Goal: Information Seeking & Learning: Learn about a topic

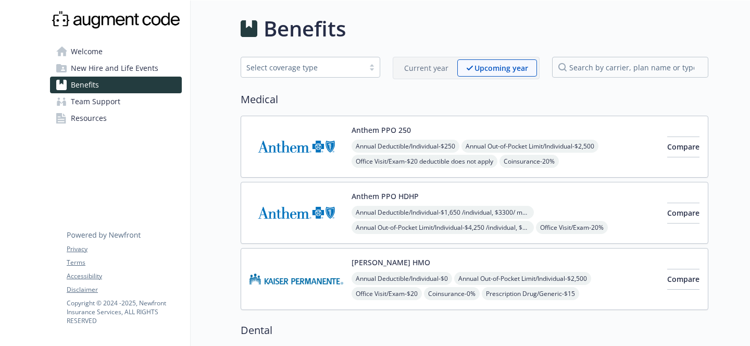
scroll to position [0, 2]
click at [534, 211] on div "Annual Deductible/Individual - $1,650 /individual, $3300/ member Annual Out-of-…" at bounding box center [505, 243] width 307 height 74
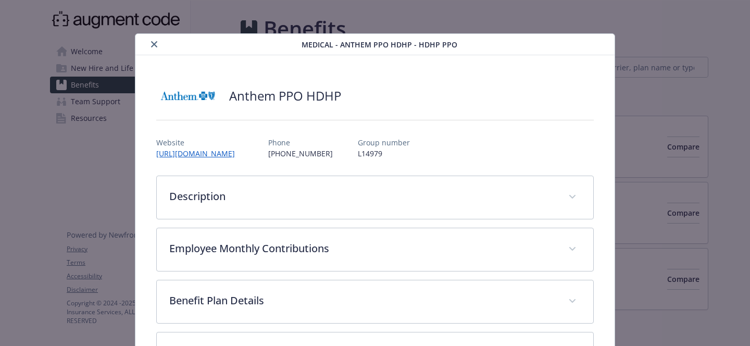
click at [155, 39] on button "close" at bounding box center [154, 44] width 12 height 12
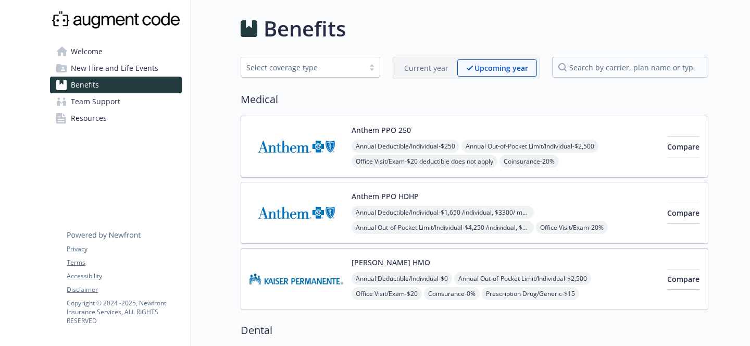
click at [412, 66] on p "Current year" at bounding box center [426, 67] width 44 height 11
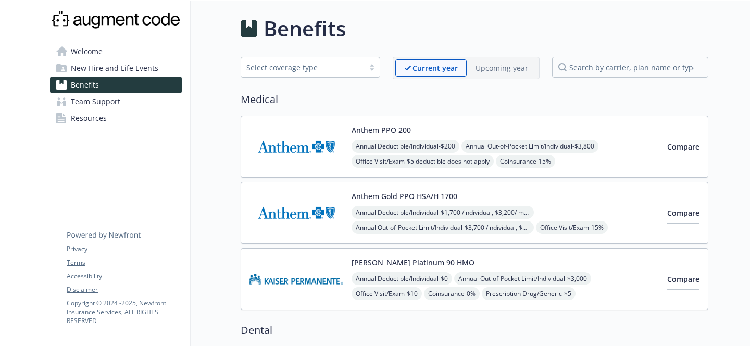
click at [567, 201] on div "Anthem Gold PPO HSA/H 1700 Annual Deductible/Individual - $1,700 /individual, $…" at bounding box center [505, 213] width 307 height 44
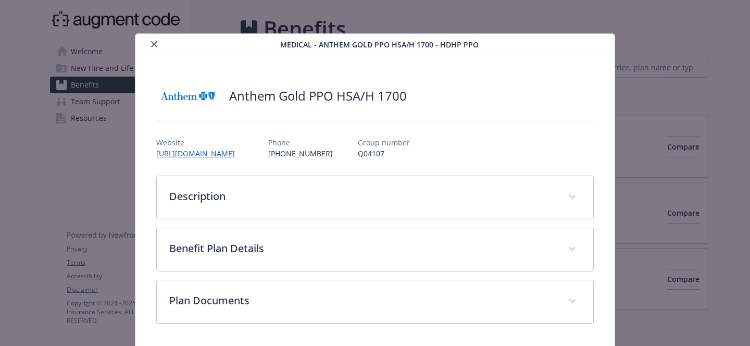
scroll to position [36, 0]
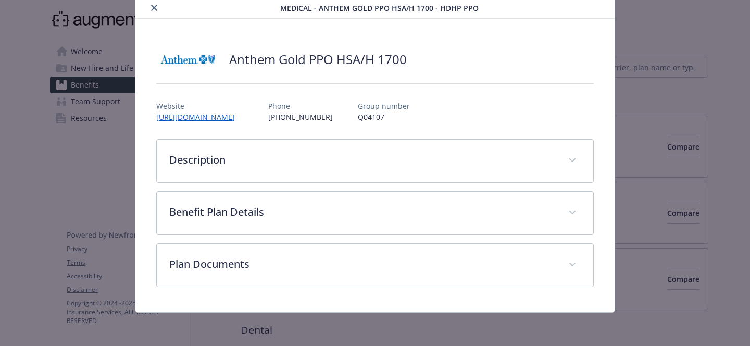
click at [152, 9] on icon "close" at bounding box center [154, 8] width 6 height 6
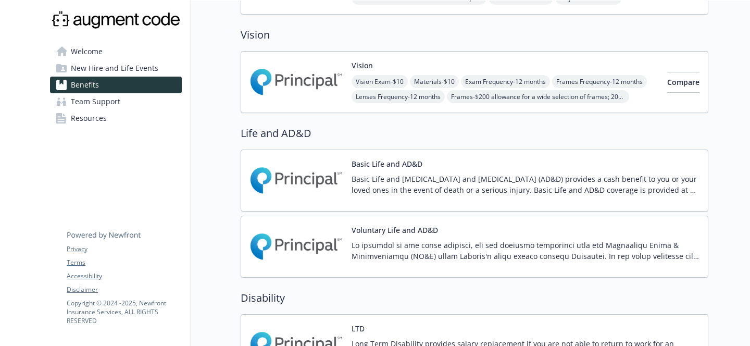
scroll to position [0, 2]
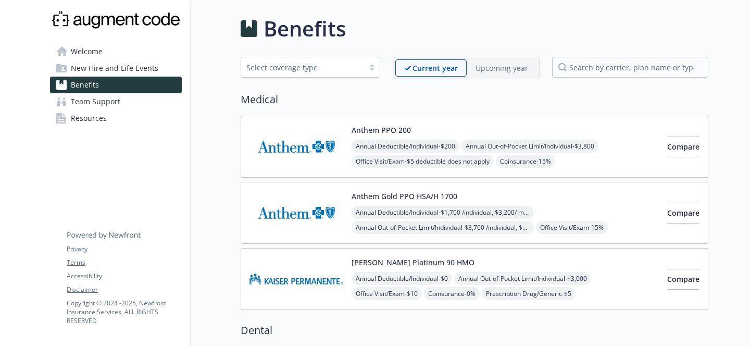
click at [335, 62] on div "Select coverage type" at bounding box center [302, 67] width 112 height 11
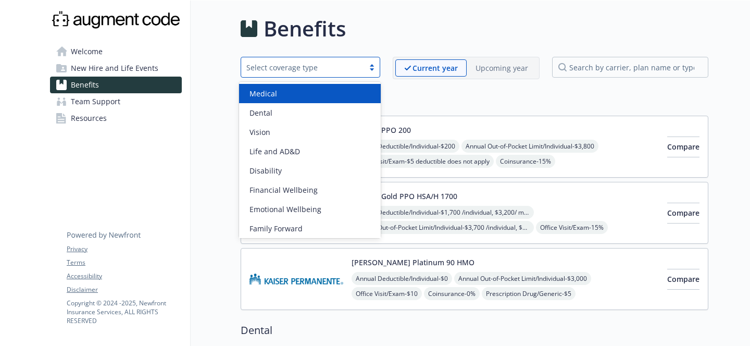
click at [307, 87] on div "Medical" at bounding box center [310, 93] width 142 height 19
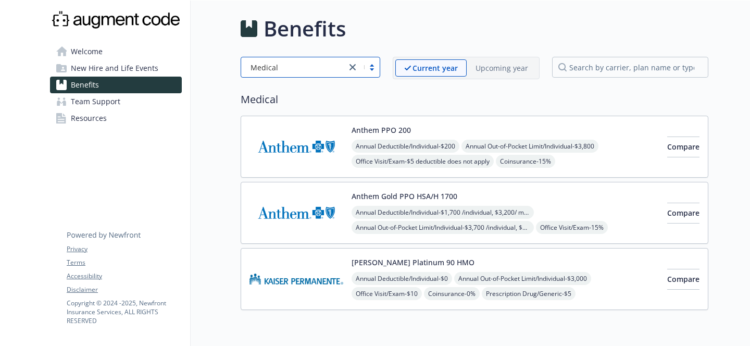
click at [352, 199] on button "Anthem Gold PPO HSA/H 1700" at bounding box center [405, 196] width 106 height 11
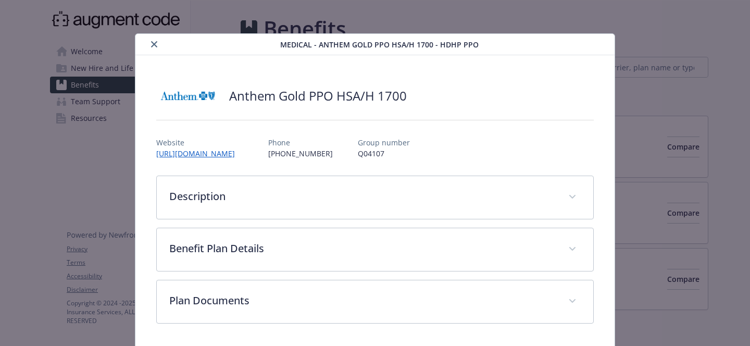
scroll to position [36, 0]
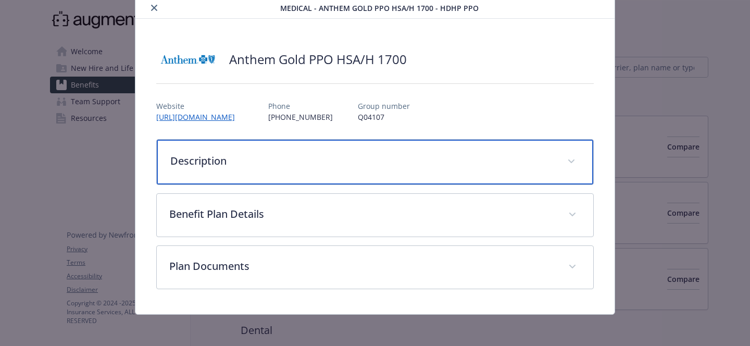
click at [217, 162] on p "Description" at bounding box center [362, 161] width 384 height 16
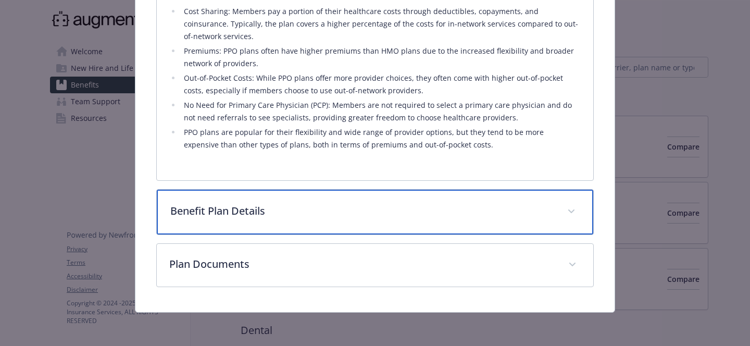
click at [231, 211] on p "Benefit Plan Details" at bounding box center [362, 211] width 384 height 16
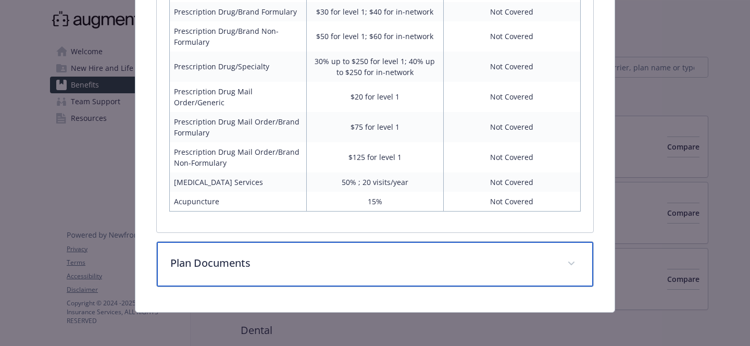
click at [228, 252] on div "Plan Documents" at bounding box center [375, 264] width 436 height 45
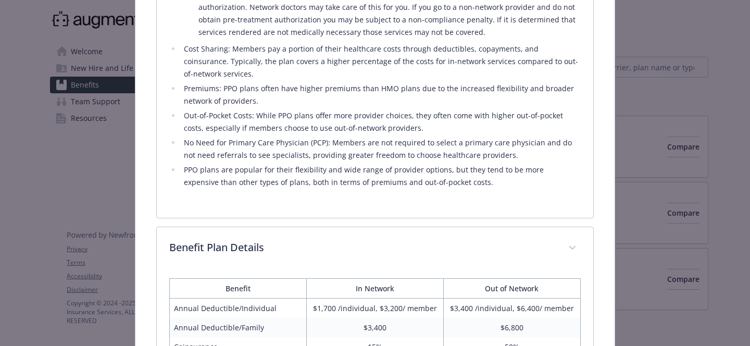
scroll to position [0, 0]
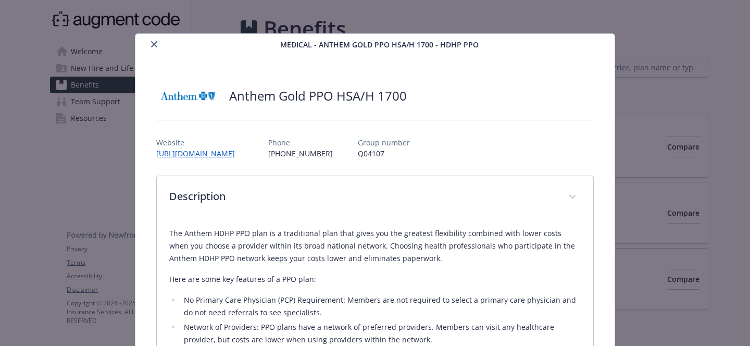
click at [155, 40] on button "close" at bounding box center [154, 44] width 12 height 12
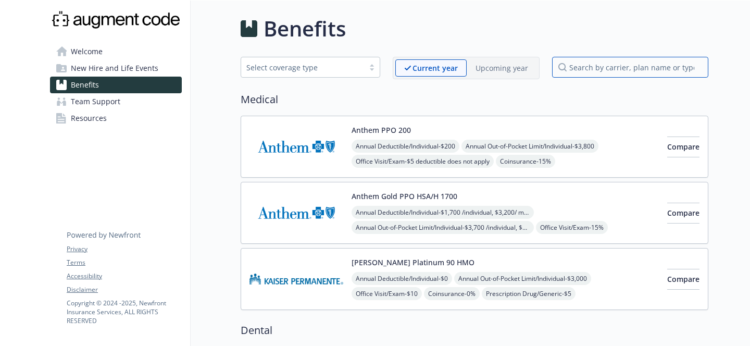
click at [602, 71] on input "search by carrier, plan name or type" at bounding box center [630, 67] width 156 height 21
click at [667, 145] on span "Compare" at bounding box center [683, 147] width 32 height 10
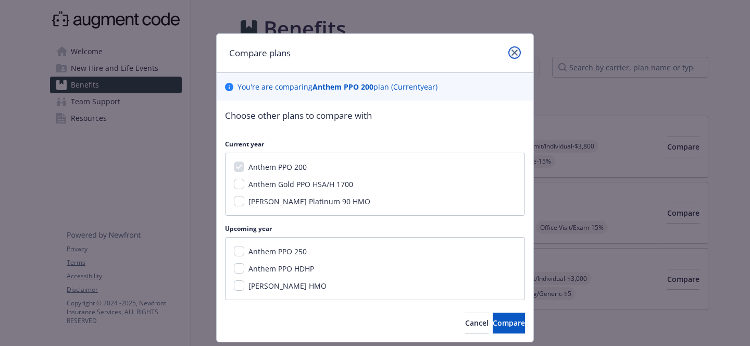
click at [508, 49] on link "close" at bounding box center [514, 52] width 12 height 12
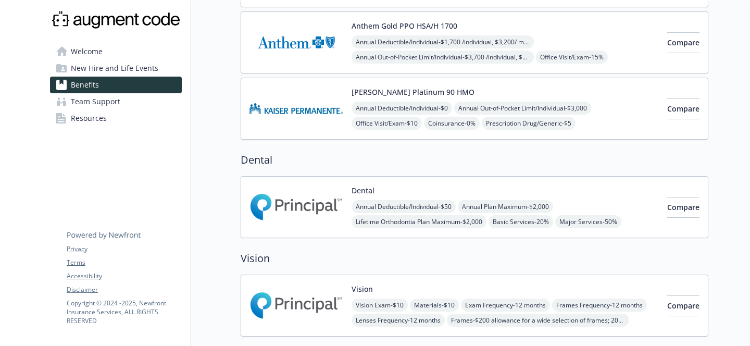
scroll to position [0, 2]
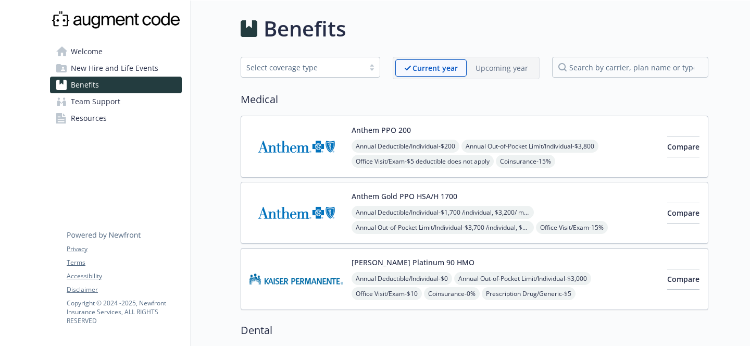
click at [95, 50] on span "Welcome" at bounding box center [87, 51] width 32 height 17
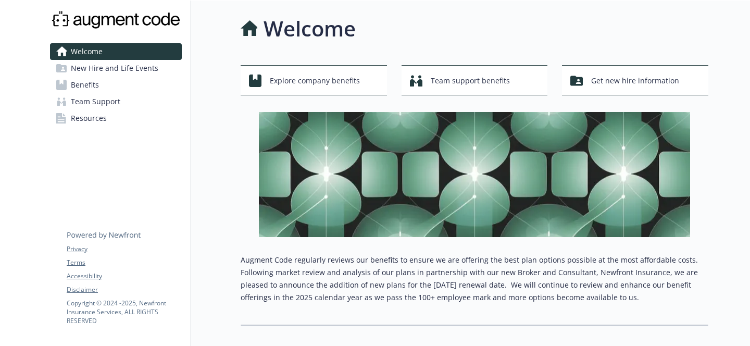
scroll to position [62, 2]
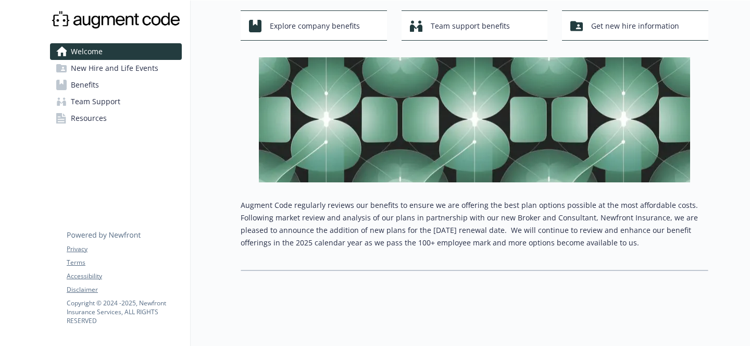
click at [122, 71] on span "New Hire and Life Events" at bounding box center [114, 68] width 87 height 17
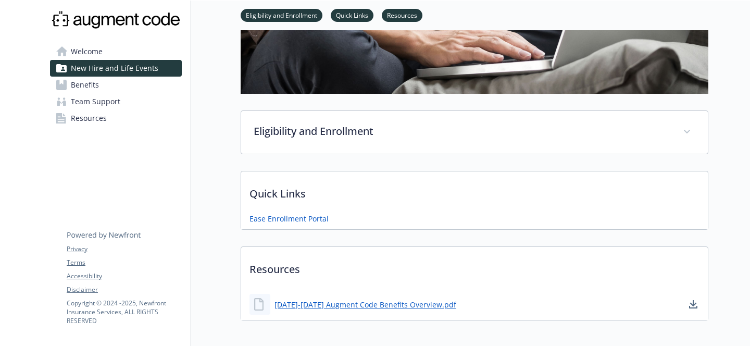
scroll to position [236, 2]
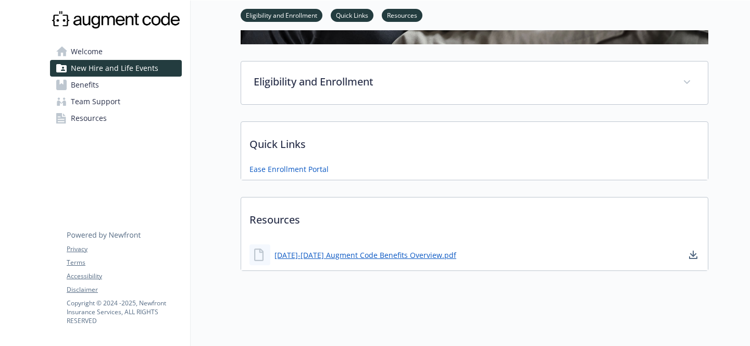
click at [101, 86] on link "Benefits" at bounding box center [116, 85] width 132 height 17
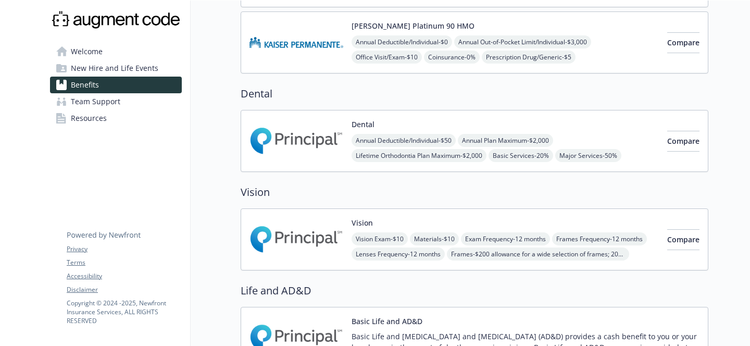
scroll to position [0, 2]
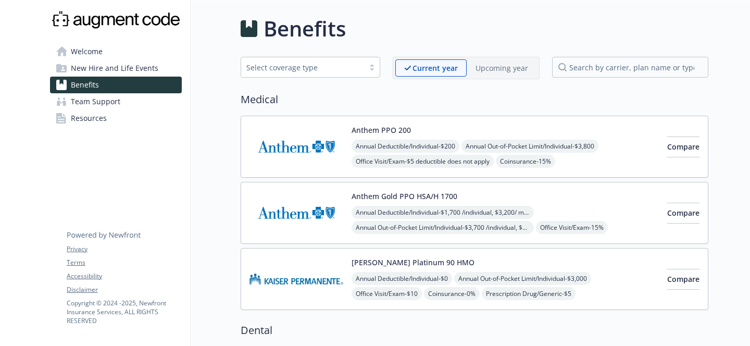
click at [473, 129] on div "Anthem PPO 200 Annual Deductible/Individual - $200 Annual Out-of-Pocket Limit/I…" at bounding box center [505, 146] width 307 height 44
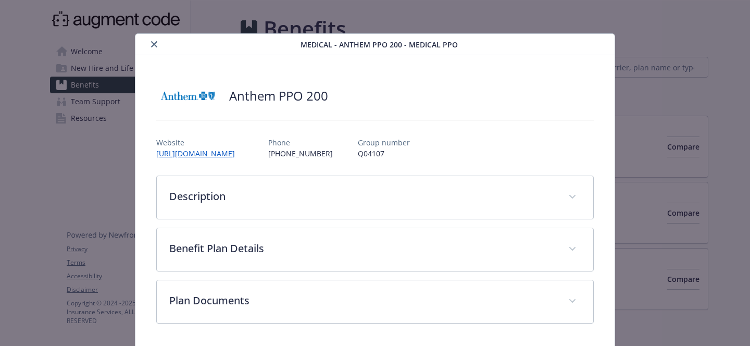
scroll to position [36, 0]
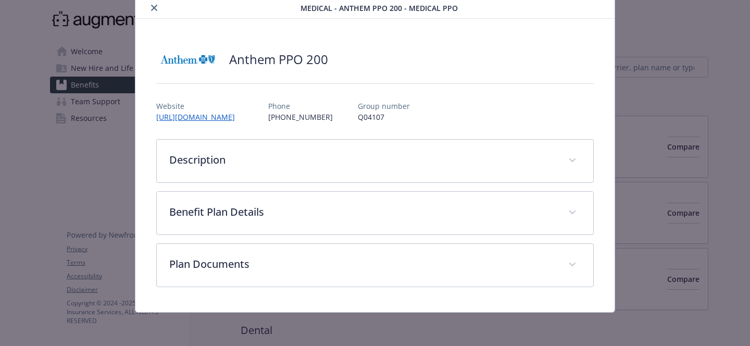
click at [280, 305] on div "Anthem PPO 200 Website [URL][DOMAIN_NAME] Phone [PHONE_NUMBER] Group number Q04…" at bounding box center [374, 165] width 479 height 293
